Goal: Information Seeking & Learning: Find specific fact

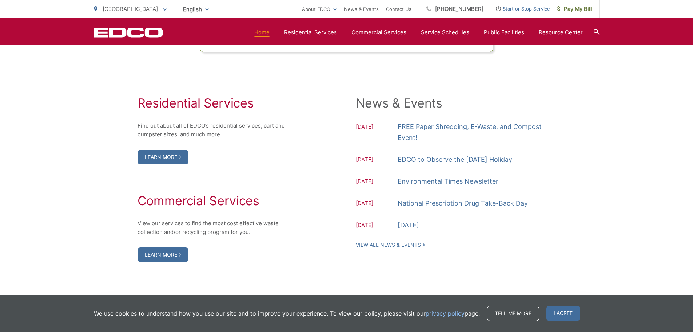
scroll to position [728, 0]
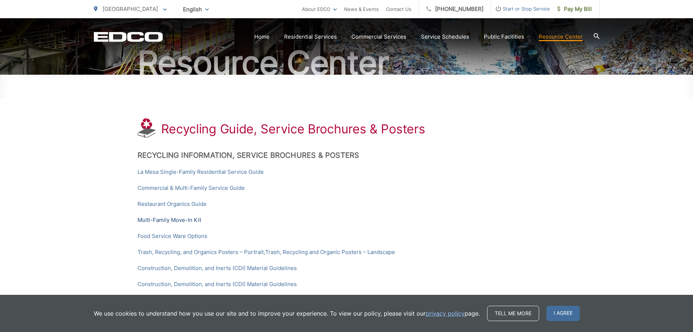
scroll to position [73, 0]
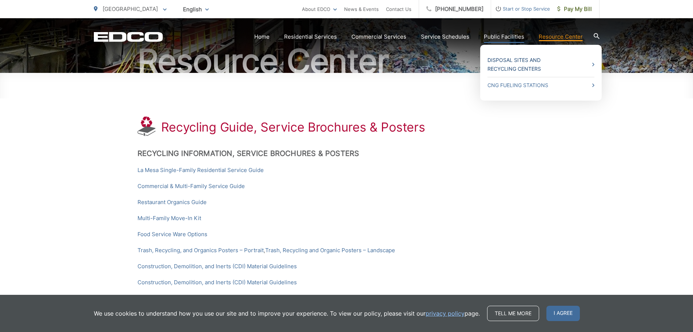
click at [500, 66] on link "Disposal Sites and Recycling Centers" at bounding box center [541, 64] width 107 height 17
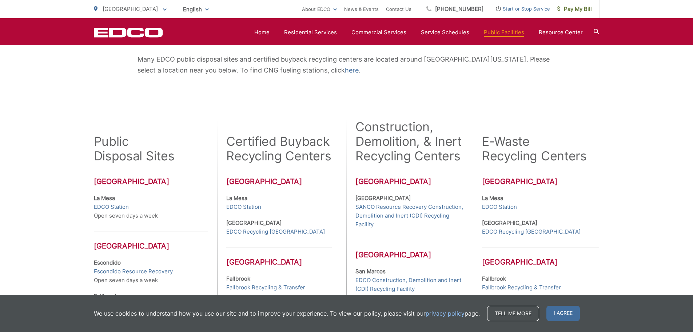
scroll to position [99, 0]
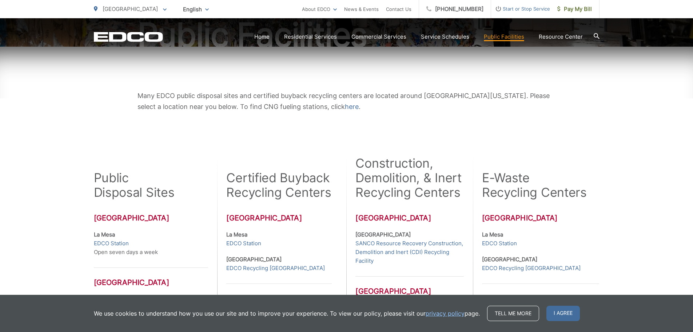
click at [111, 238] on p "La Mesa EDCO Station Open seven days a week" at bounding box center [151, 243] width 115 height 26
click at [102, 241] on link "EDCO Station" at bounding box center [111, 243] width 35 height 9
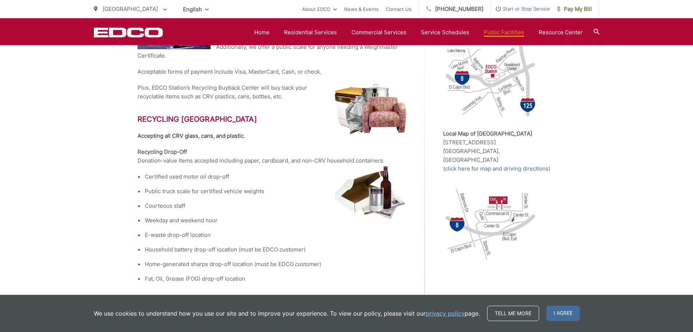
scroll to position [218, 0]
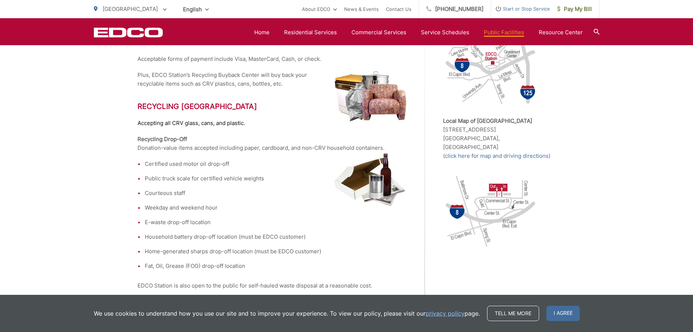
click at [163, 209] on li "Weekday and weekend hour" at bounding box center [276, 207] width 262 height 9
click at [164, 209] on li "Weekday and weekend hour" at bounding box center [276, 207] width 262 height 9
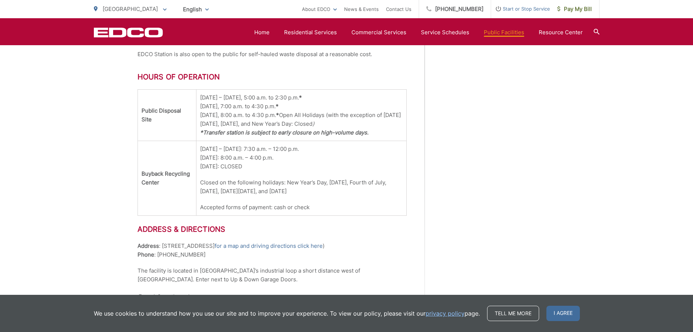
scroll to position [437, 0]
